Goal: Check status: Check status

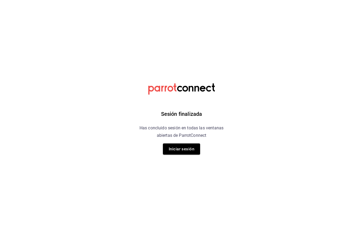
scroll to position [18, 0]
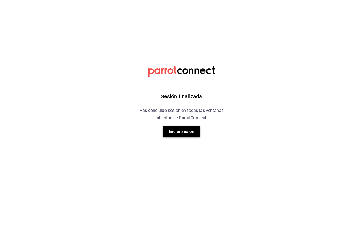
click at [195, 144] on button "Iniciar sesión" at bounding box center [181, 149] width 37 height 11
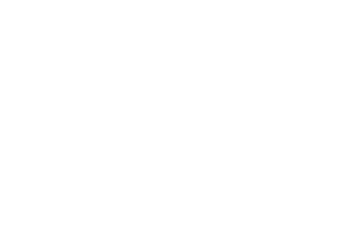
scroll to position [18, 0]
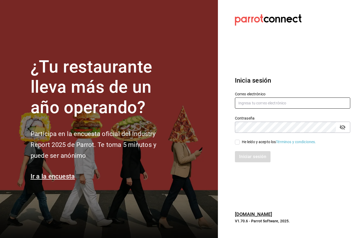
click at [251, 98] on input "text" at bounding box center [292, 103] width 115 height 11
type input "[EMAIL_ADDRESS][DOMAIN_NAME]"
click at [239, 140] on input "He leído y acepto los Términos y condiciones." at bounding box center [237, 142] width 5 height 5
checkbox input "true"
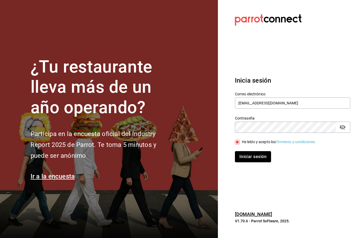
click at [244, 151] on button "Iniciar sesión" at bounding box center [253, 156] width 36 height 11
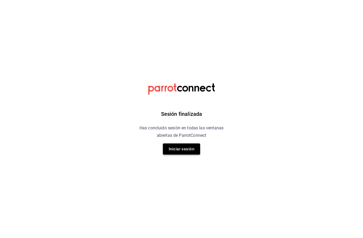
click at [186, 153] on button "Iniciar sesión" at bounding box center [181, 149] width 37 height 11
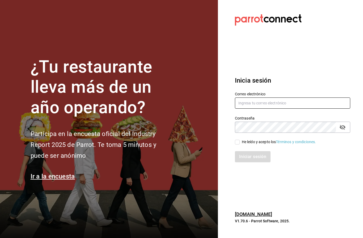
click at [276, 109] on input "text" at bounding box center [292, 103] width 115 height 11
type input "[EMAIL_ADDRESS][DOMAIN_NAME]"
click at [237, 145] on input "He leído y acepto los Términos y condiciones." at bounding box center [237, 142] width 5 height 5
checkbox input "true"
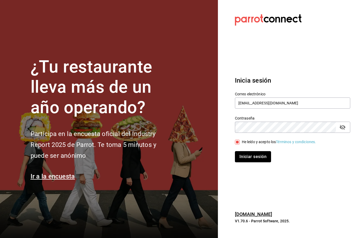
click at [244, 163] on button "Iniciar sesión" at bounding box center [253, 156] width 36 height 11
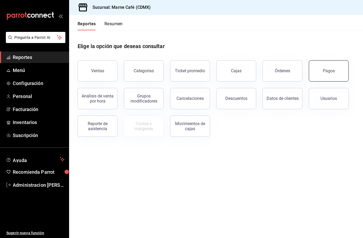
click at [325, 74] on button "Pagos" at bounding box center [329, 70] width 40 height 21
